Goal: Transaction & Acquisition: Obtain resource

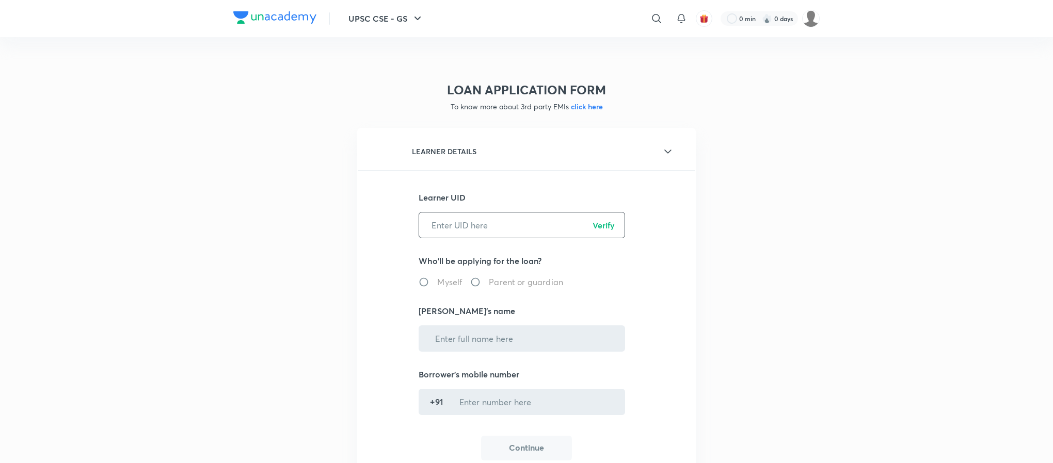
click at [454, 223] on input "text" at bounding box center [521, 225] width 205 height 26
paste input "ISUQ9CEWY1"
type input "ISUQ9CEWY1"
click at [609, 220] on p "Verify" at bounding box center [604, 225] width 22 height 12
radio input "true"
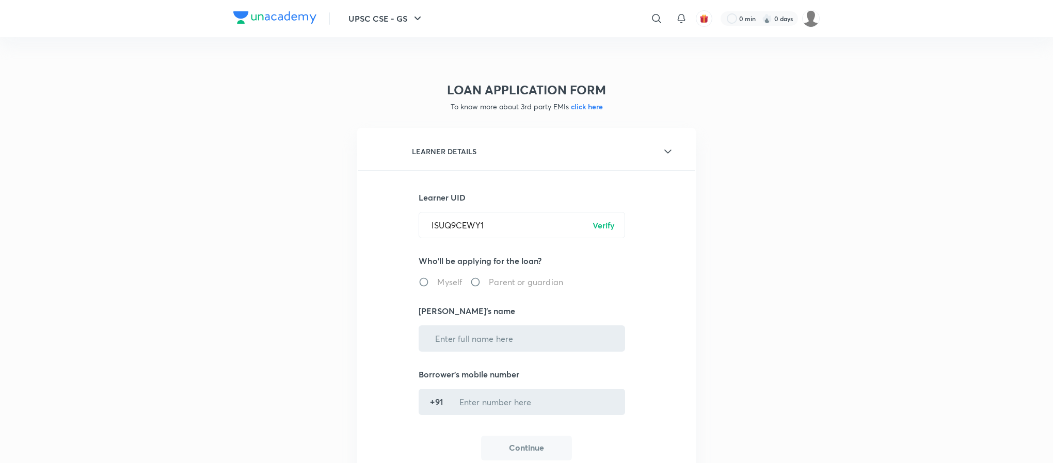
type input "[PERSON_NAME]"
type input "******7693"
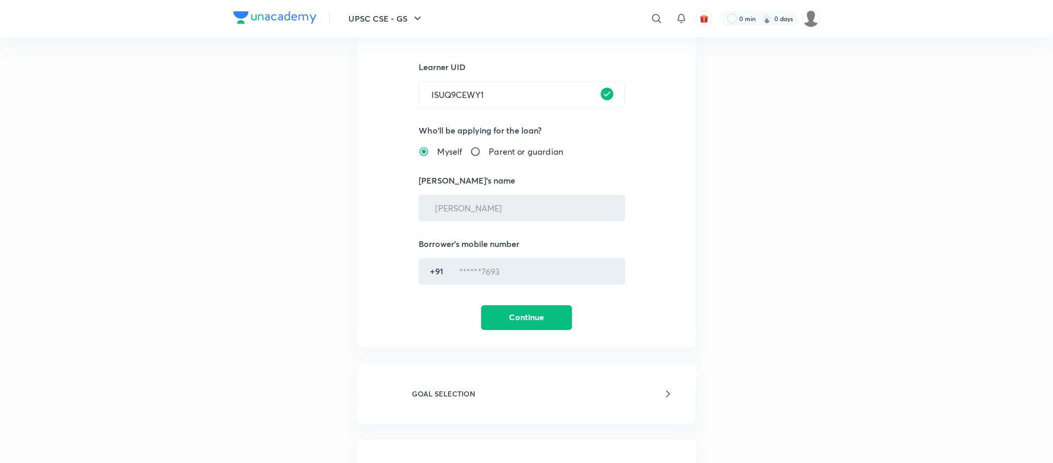
scroll to position [133, 0]
click at [556, 324] on button "Continue" at bounding box center [526, 314] width 91 height 25
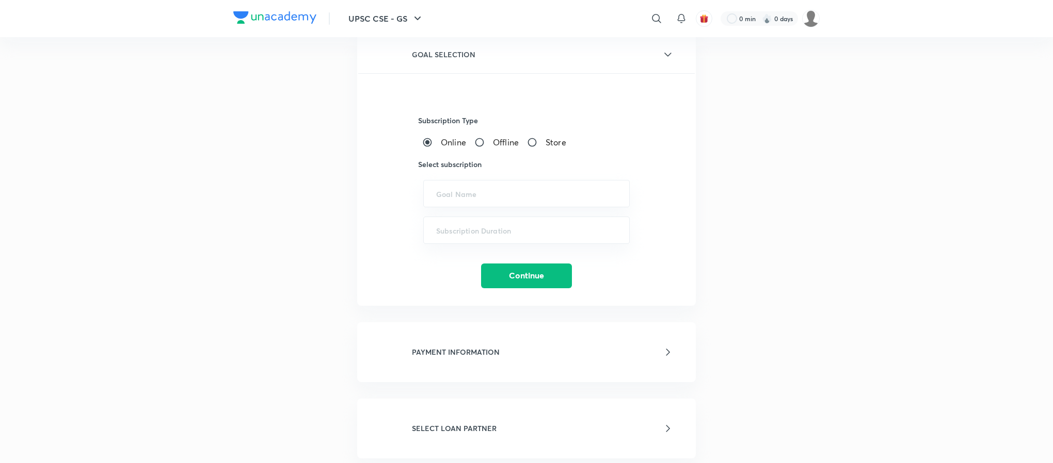
scroll to position [175, 0]
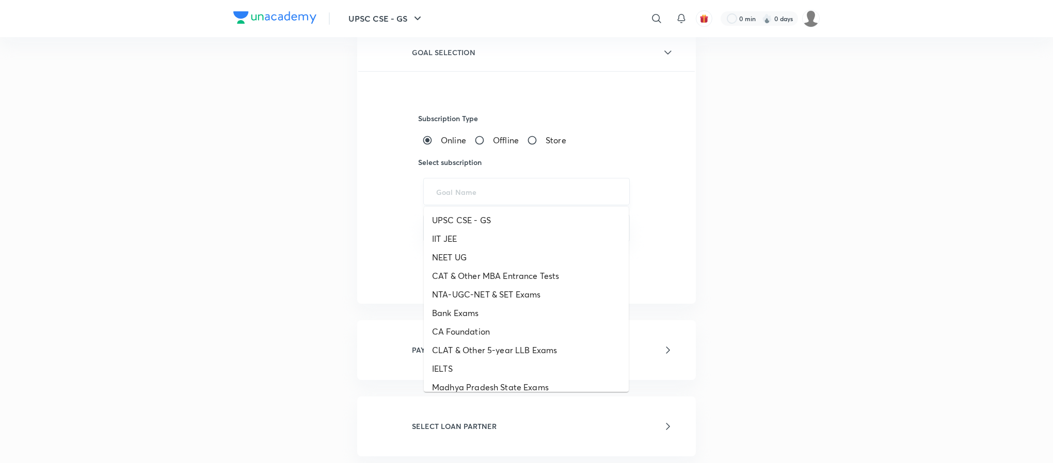
click at [474, 194] on input "text" at bounding box center [526, 192] width 181 height 10
paste input "UPSC CSE - GS"
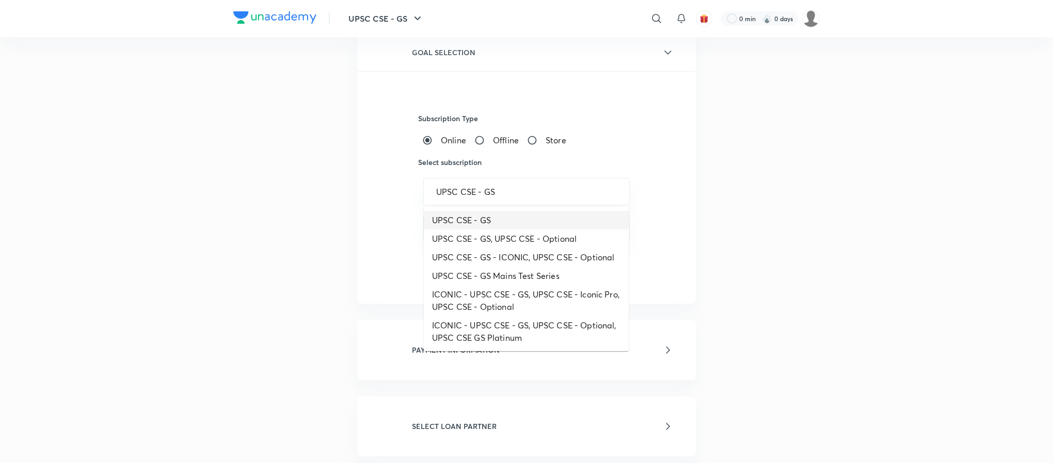
click at [462, 218] on li "UPSC CSE - GS" at bounding box center [526, 220] width 205 height 19
type input "UPSC CSE - GS"
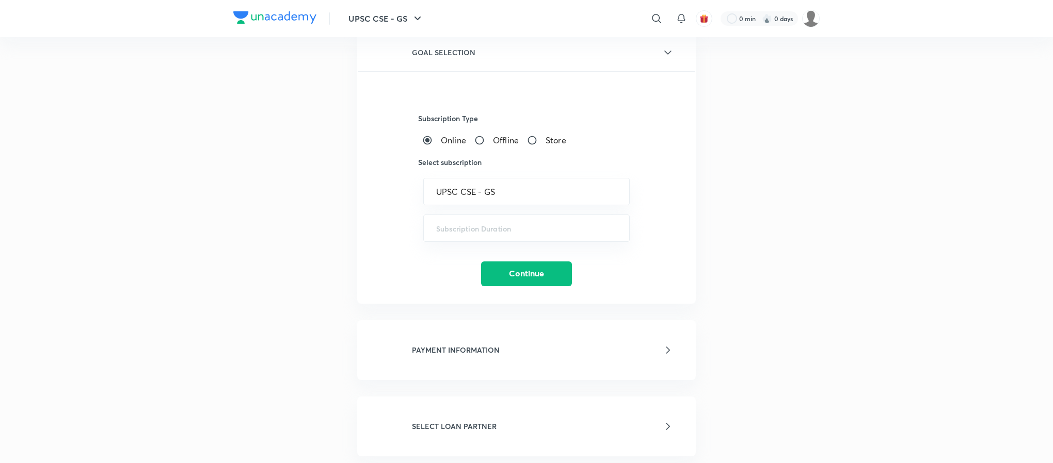
click at [302, 331] on div "LOAN APPLICATION FORM To know more about 3rd party EMIs click here LEARNER DETA…" at bounding box center [526, 291] width 586 height 819
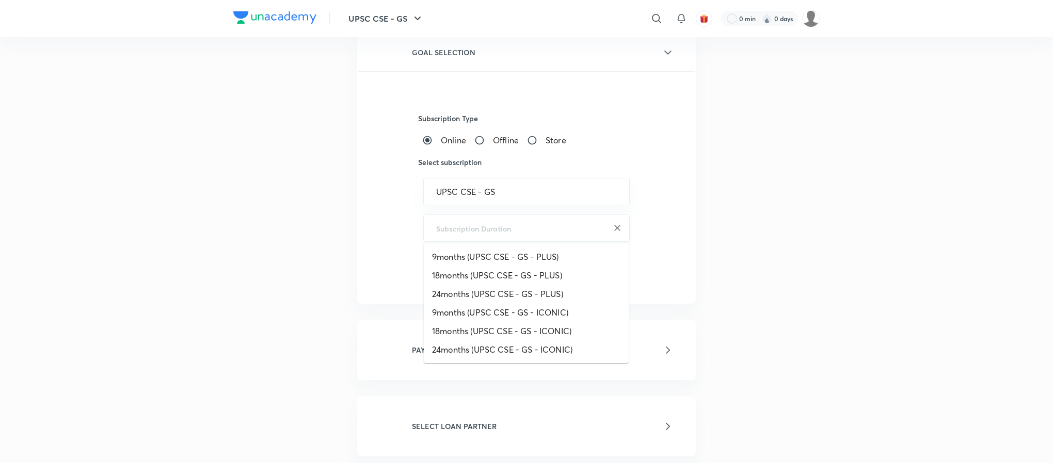
click at [460, 223] on input "text" at bounding box center [526, 228] width 181 height 10
click at [475, 331] on li "18months (UPSC CSE - GS - ICONIC)" at bounding box center [526, 331] width 205 height 19
type input "18months (UPSC CSE - GS - ICONIC)"
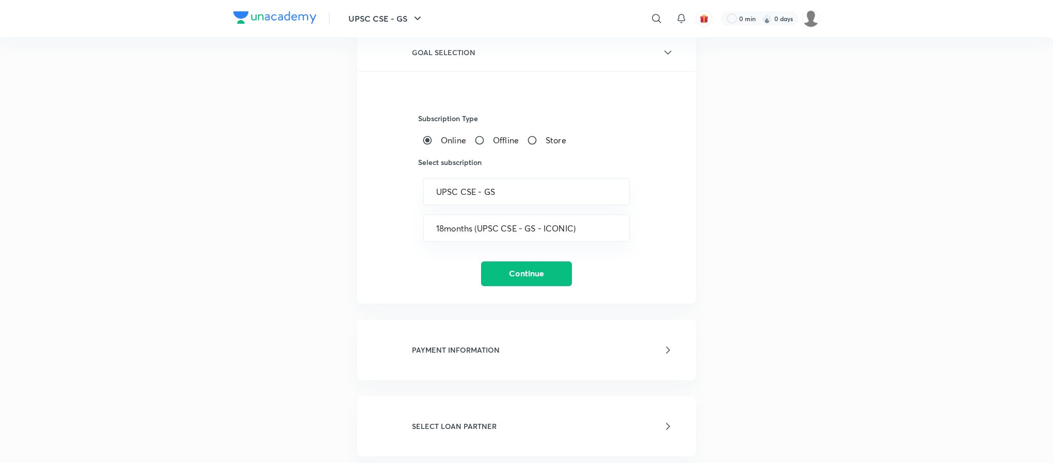
drag, startPoint x: 309, startPoint y: 309, endPoint x: 329, endPoint y: 306, distance: 20.4
click at [309, 309] on div "LOAN APPLICATION FORM To know more about 3rd party EMIs click here LEARNER DETA…" at bounding box center [526, 291] width 586 height 819
click at [506, 284] on button "Continue" at bounding box center [526, 273] width 91 height 25
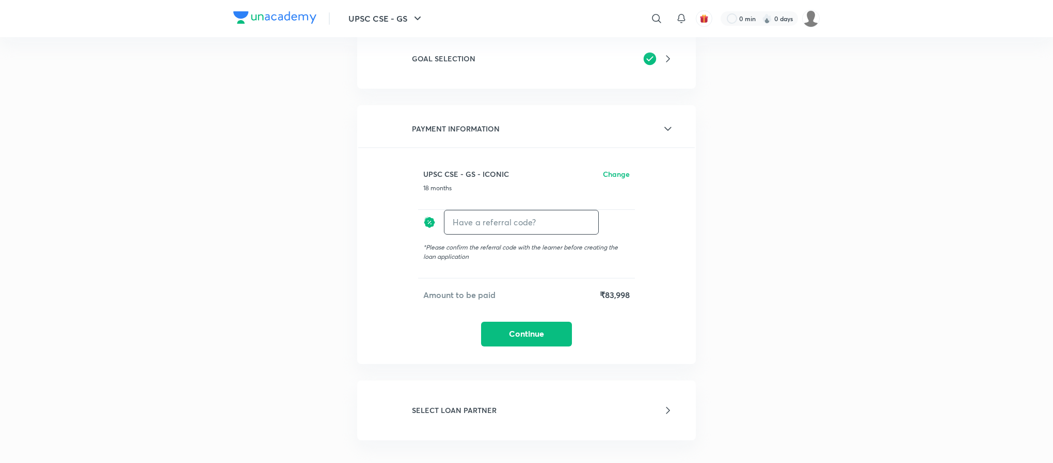
click at [515, 226] on input "text" at bounding box center [521, 222] width 154 height 24
type input "unacademy"
click at [581, 225] on h6 "Apply" at bounding box center [579, 222] width 21 height 11
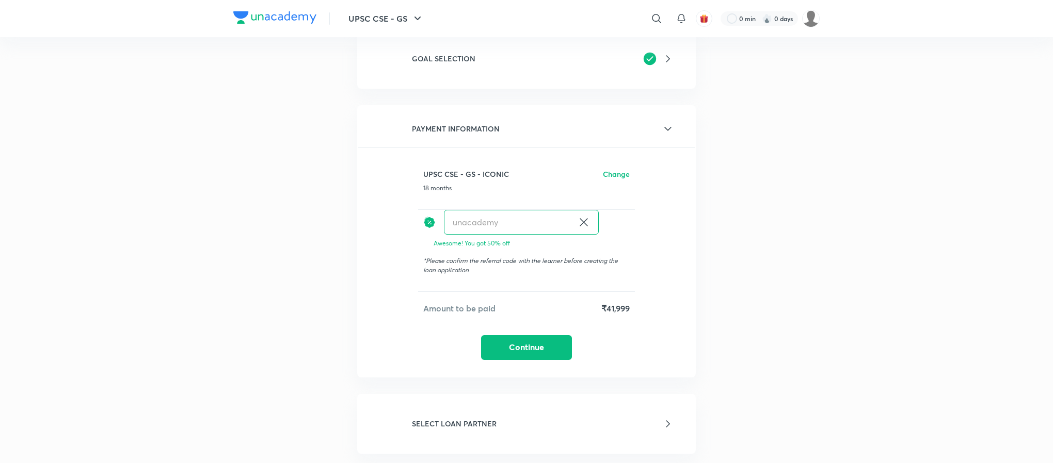
click at [834, 265] on div "UPSC CSE - GS ​ 0 min 0 days LOAN APPLICATION FORM To know more about 3rd party…" at bounding box center [526, 444] width 1053 height 1239
click at [535, 328] on div "UPSC CSE - GS - ICONIC Change 18 months unacademy ​ Awesome! You got 50% off * …" at bounding box center [526, 264] width 337 height 191
click at [533, 339] on button "Continue" at bounding box center [526, 346] width 91 height 25
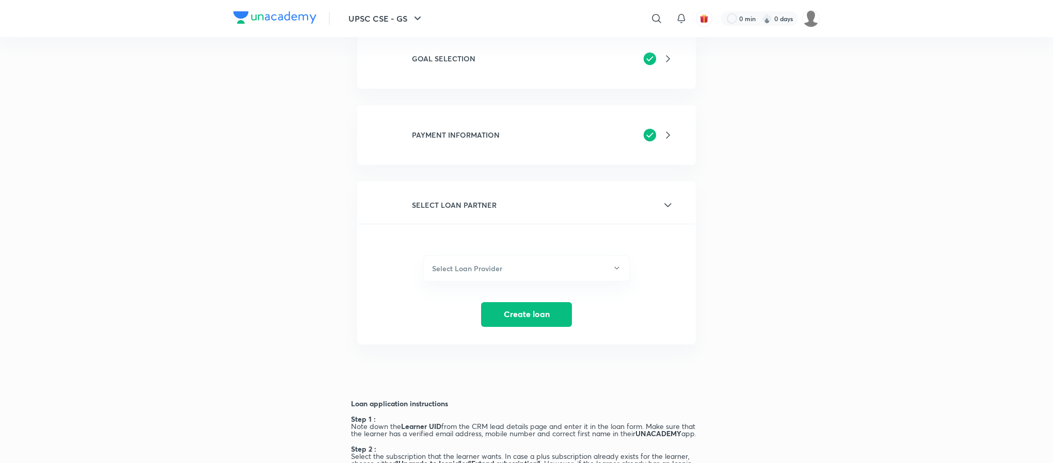
scroll to position [204, 0]
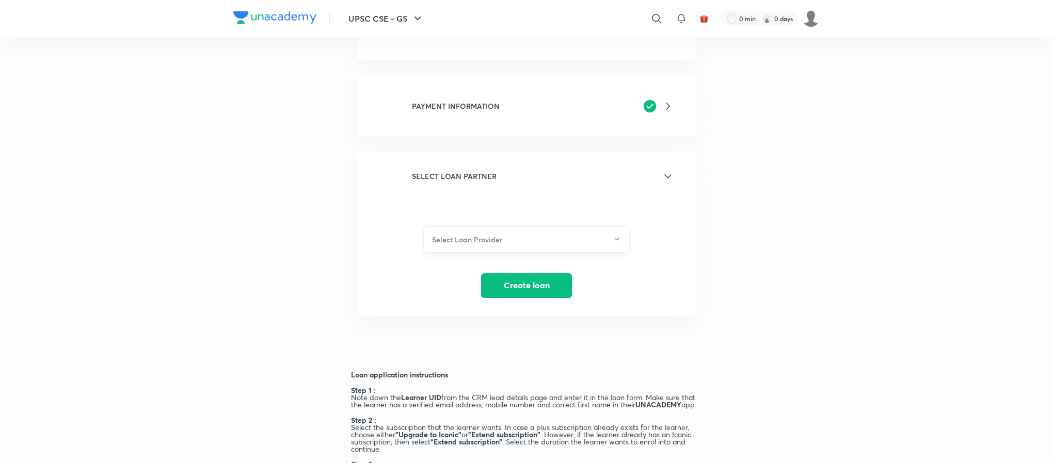
click at [521, 237] on button "Select Loan Provider" at bounding box center [526, 240] width 206 height 26
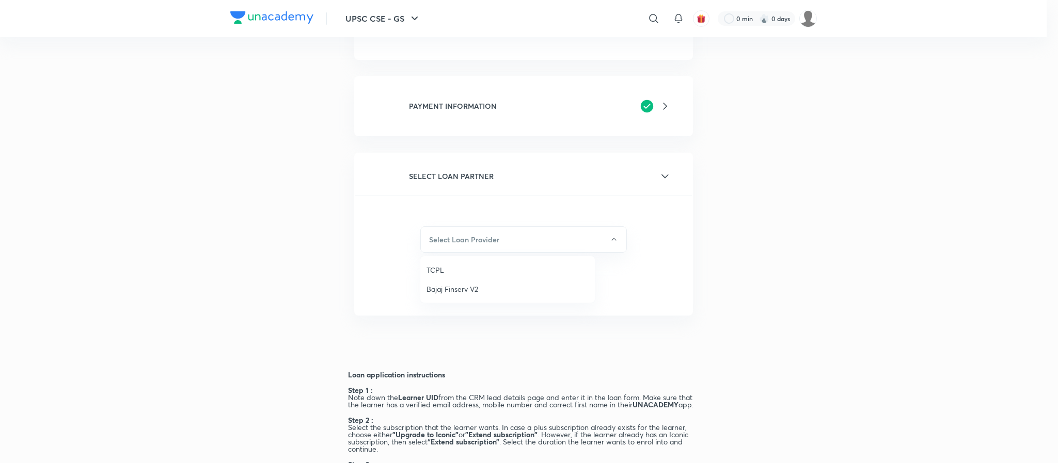
click at [239, 231] on div at bounding box center [529, 231] width 1058 height 463
